Goal: Task Accomplishment & Management: Manage account settings

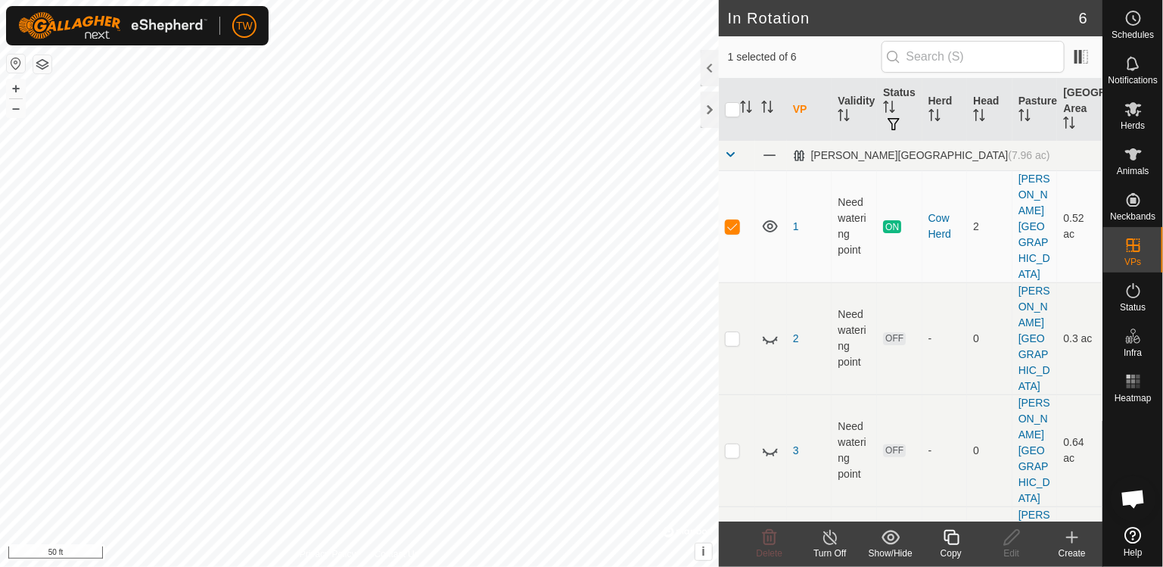
scroll to position [1377, 0]
click at [793, 332] on link "2" at bounding box center [796, 338] width 6 height 12
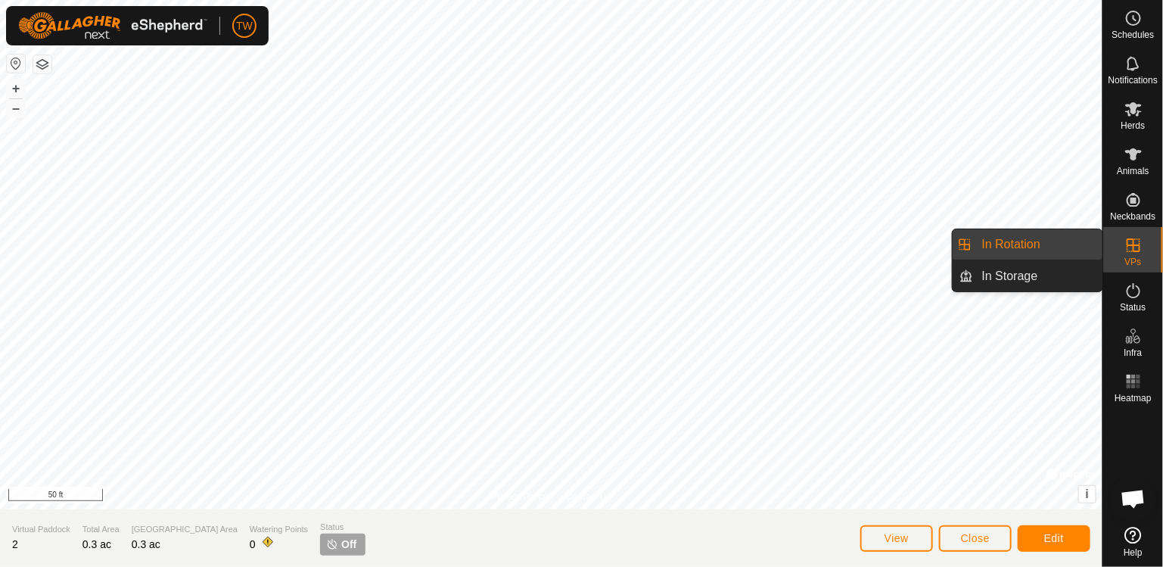
click at [1154, 250] on div "VPs" at bounding box center [1133, 249] width 60 height 45
click at [1013, 250] on link "In Rotation" at bounding box center [1037, 244] width 129 height 30
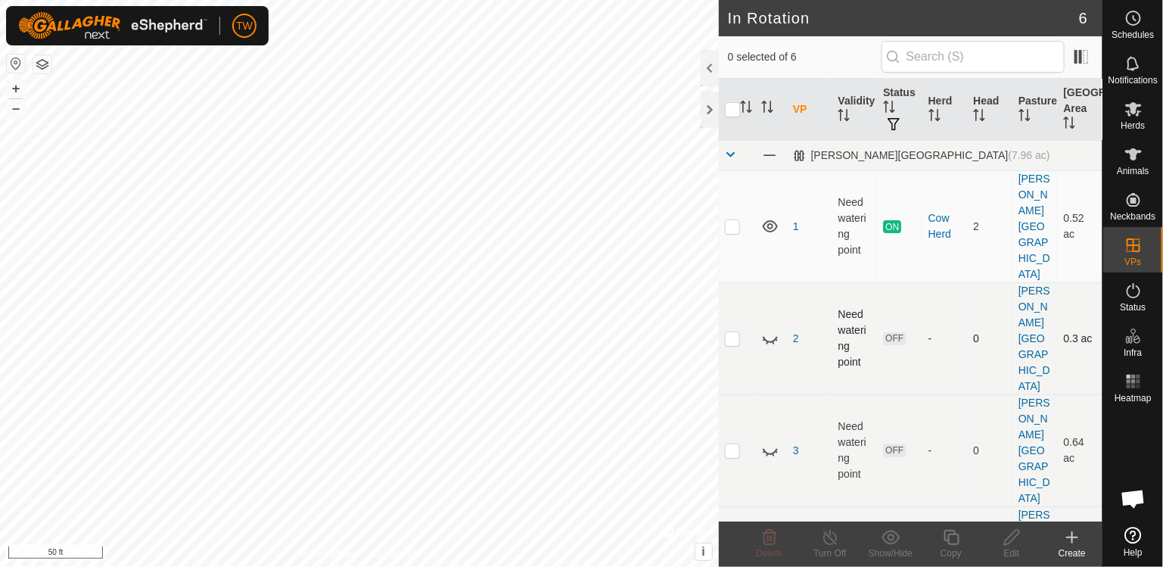
click at [736, 332] on p-checkbox at bounding box center [732, 338] width 15 height 12
checkbox input "true"
click at [734, 220] on p-checkbox at bounding box center [732, 226] width 15 height 12
click at [733, 220] on p-checkbox at bounding box center [732, 226] width 15 height 12
click at [771, 337] on icon at bounding box center [770, 340] width 15 height 6
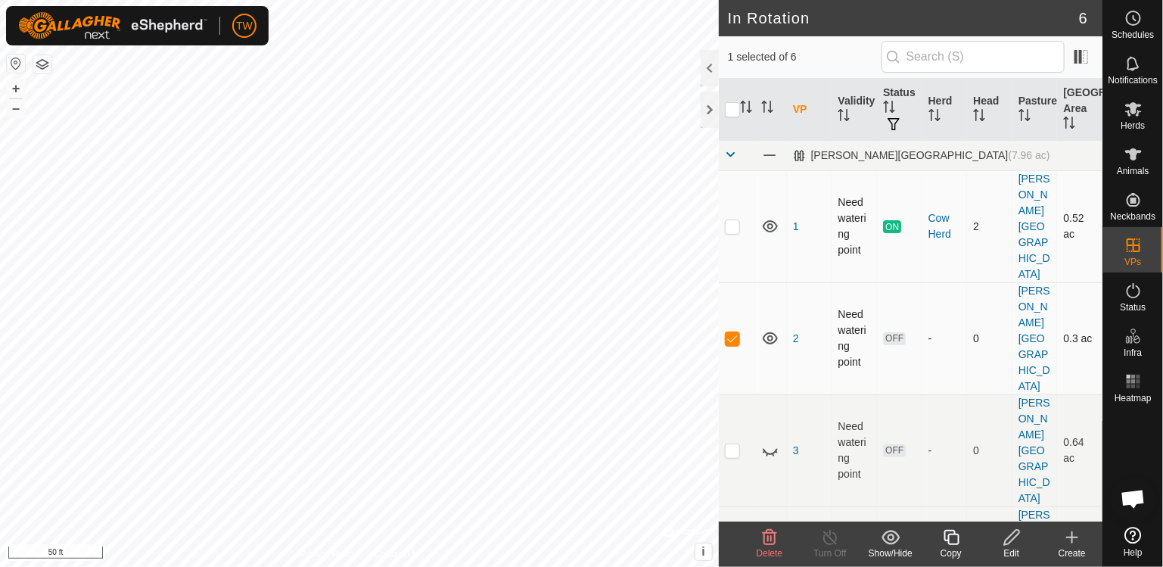
click at [733, 220] on p-checkbox at bounding box center [732, 226] width 15 height 12
click at [737, 220] on p-checkbox at bounding box center [732, 226] width 15 height 12
checkbox input "false"
click at [1013, 546] on div "Edit" at bounding box center [1011, 553] width 61 height 14
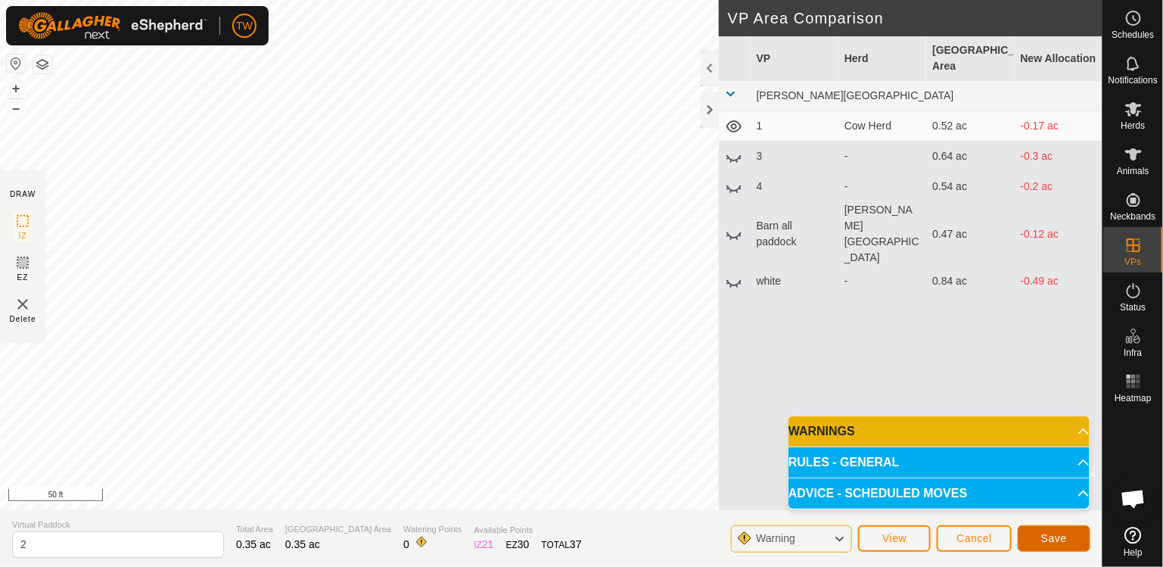
click at [1065, 537] on span "Save" at bounding box center [1054, 538] width 26 height 12
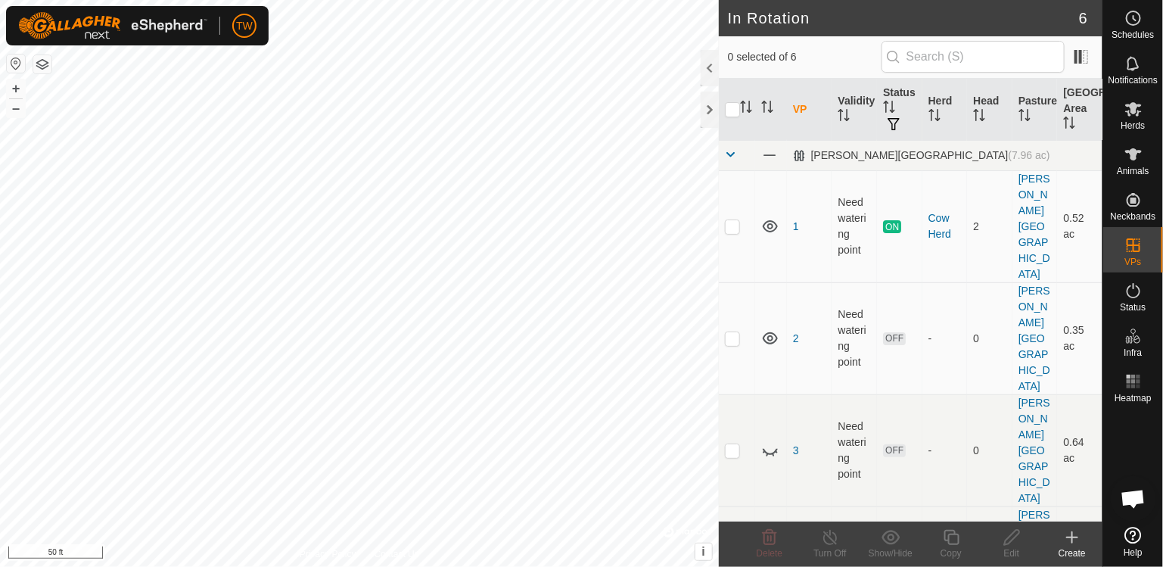
checkbox input "true"
click at [774, 217] on icon at bounding box center [770, 226] width 18 height 18
click at [713, 66] on div at bounding box center [710, 68] width 18 height 36
